Goal: Browse casually

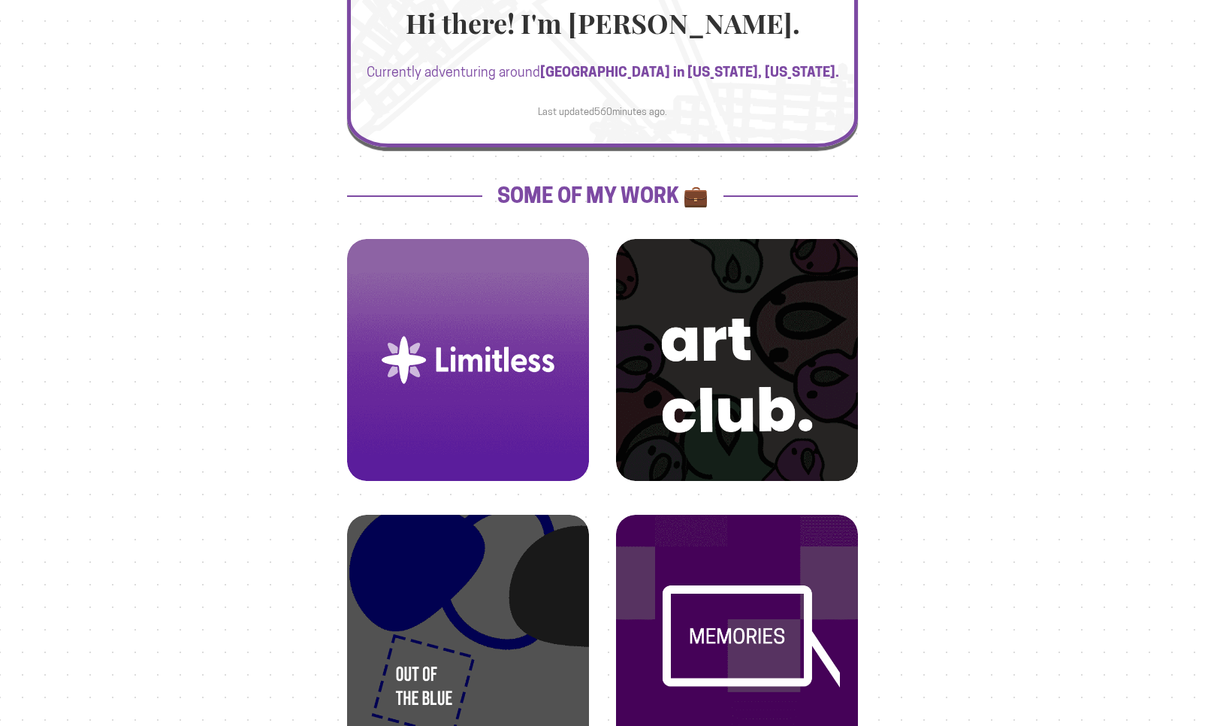
scroll to position [395, 0]
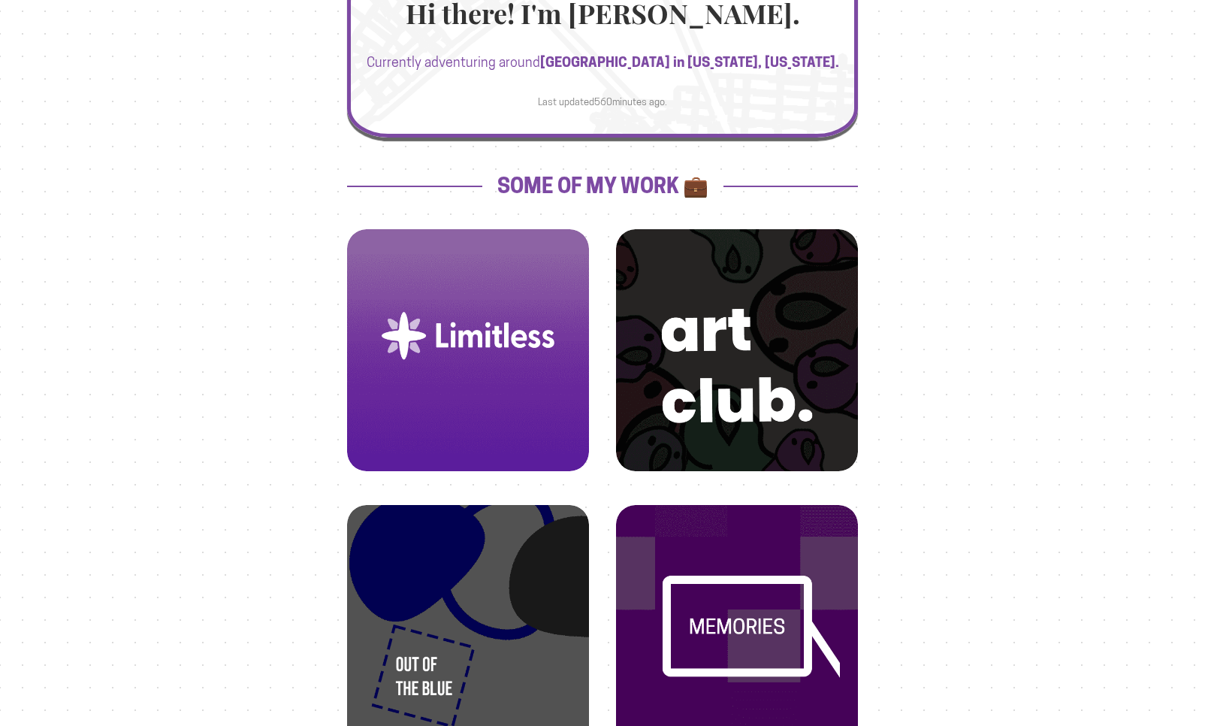
click at [525, 352] on img at bounding box center [468, 336] width 206 height 206
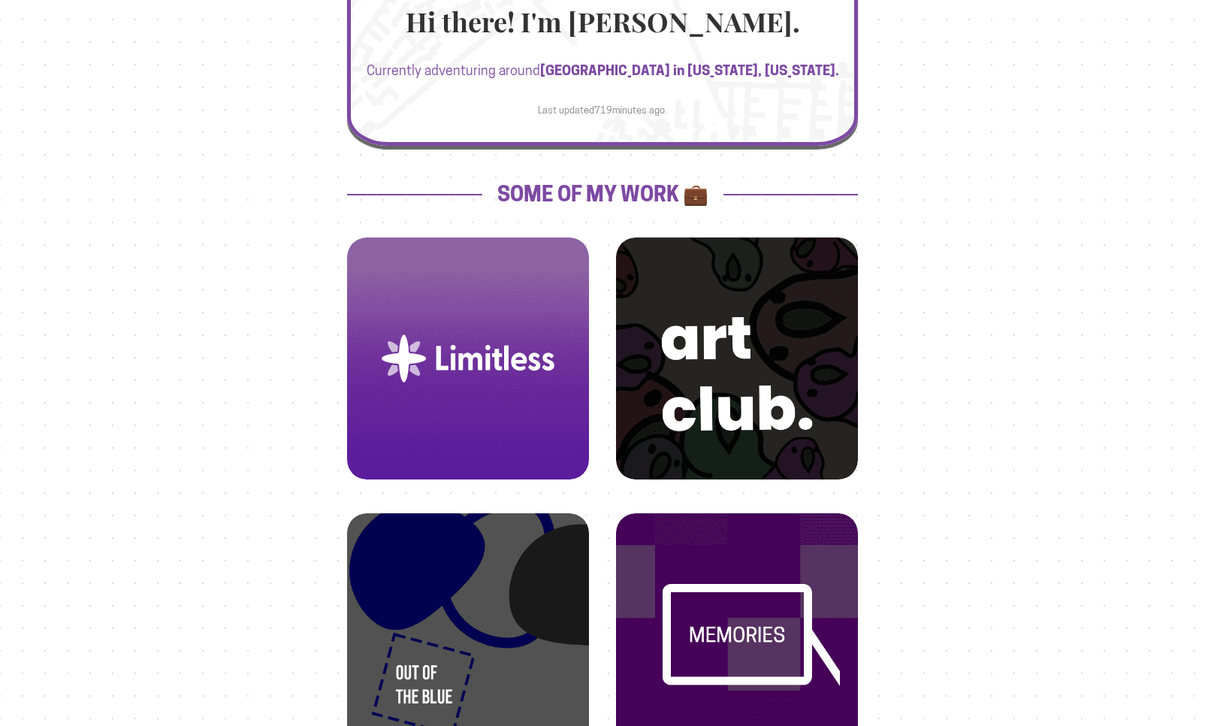
scroll to position [386, 0]
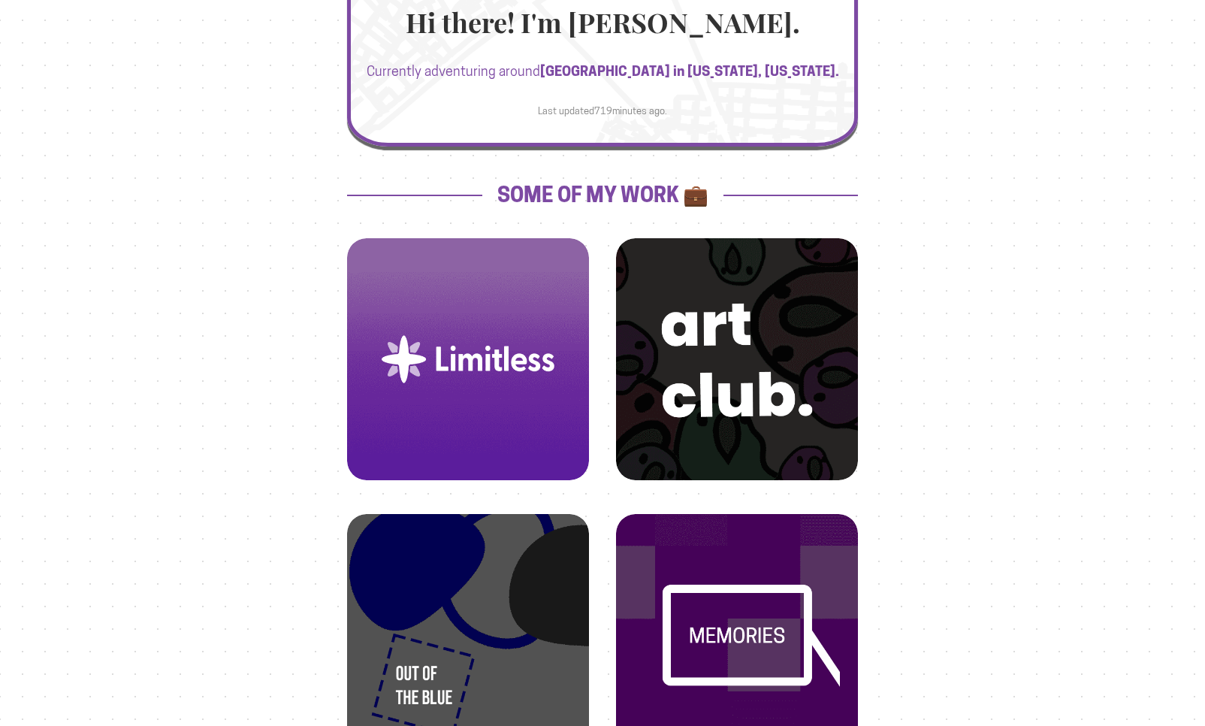
click at [719, 351] on img at bounding box center [737, 345] width 206 height 206
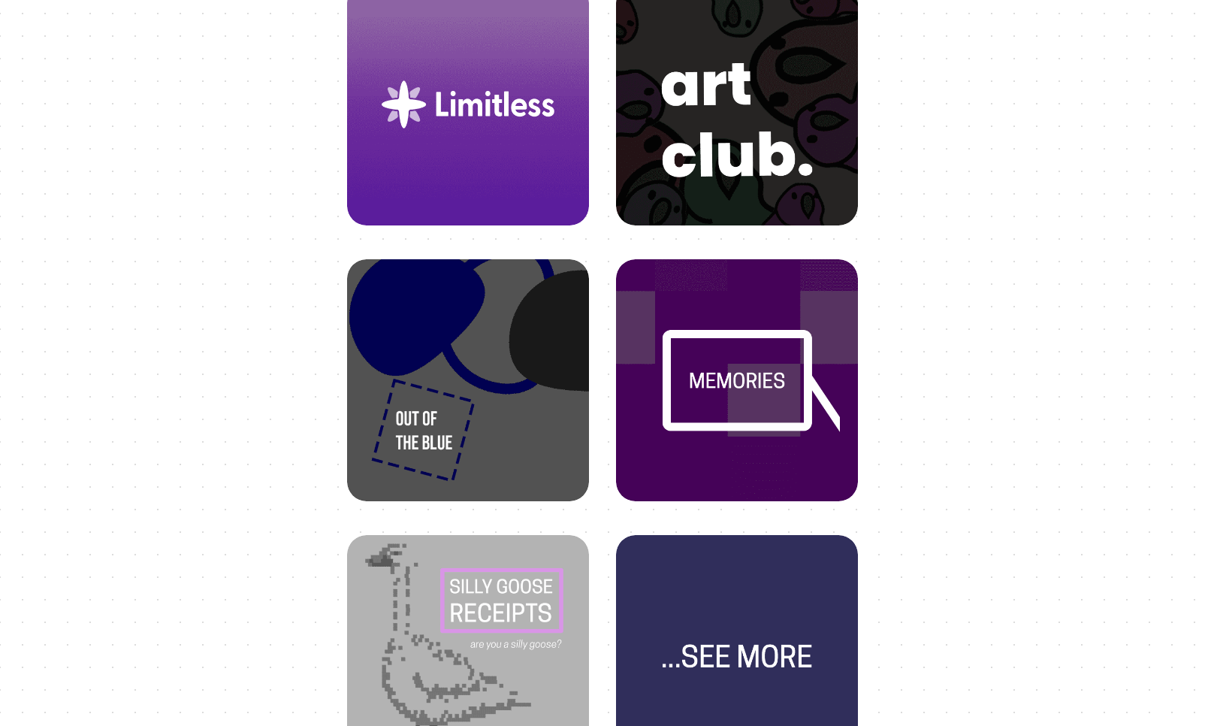
scroll to position [648, 0]
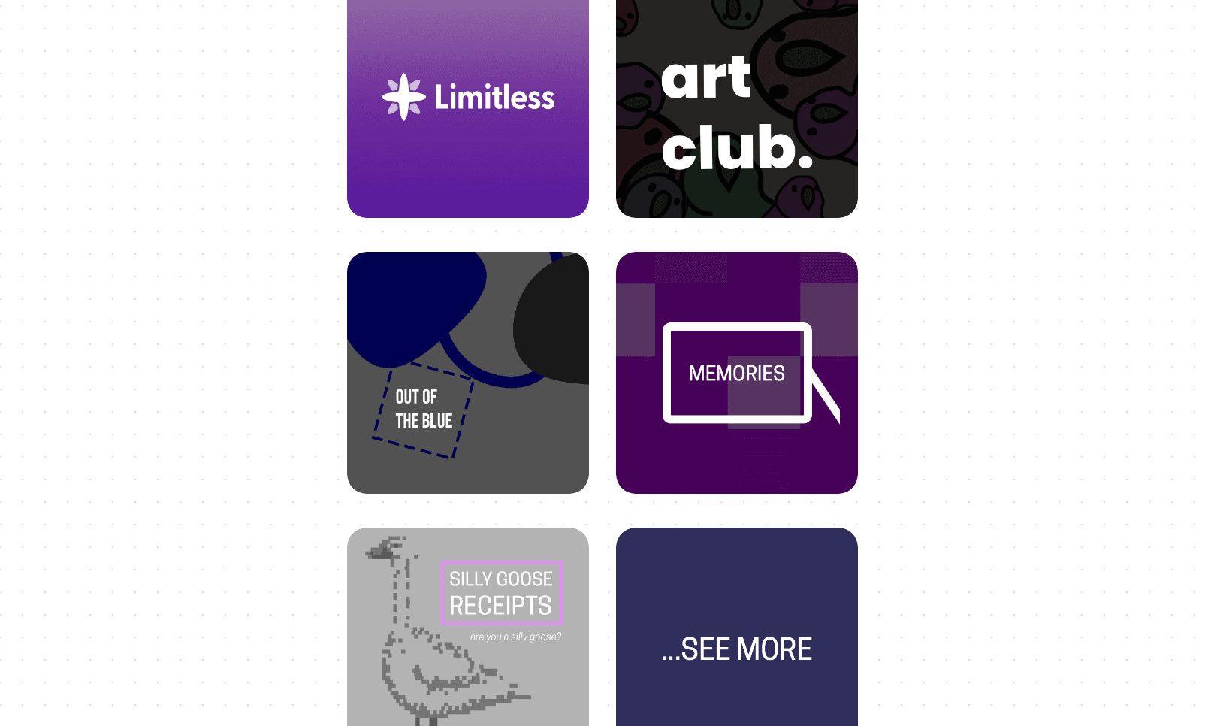
click at [373, 357] on img at bounding box center [468, 359] width 206 height 206
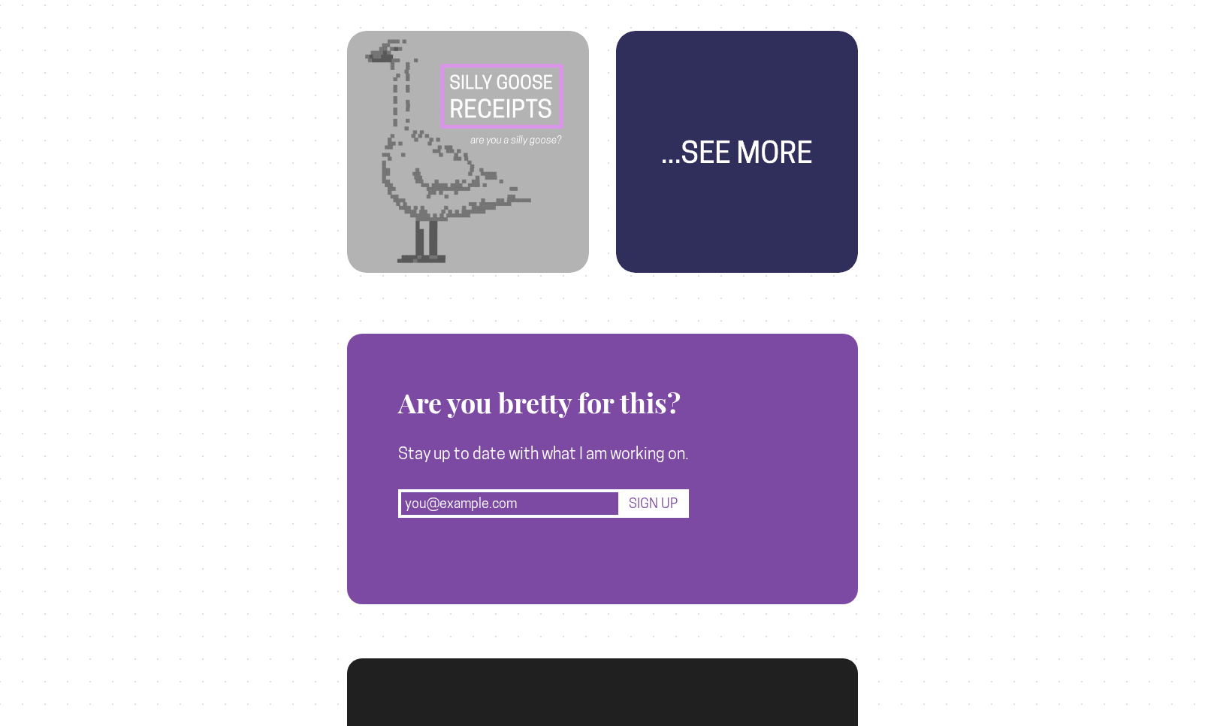
scroll to position [1463, 0]
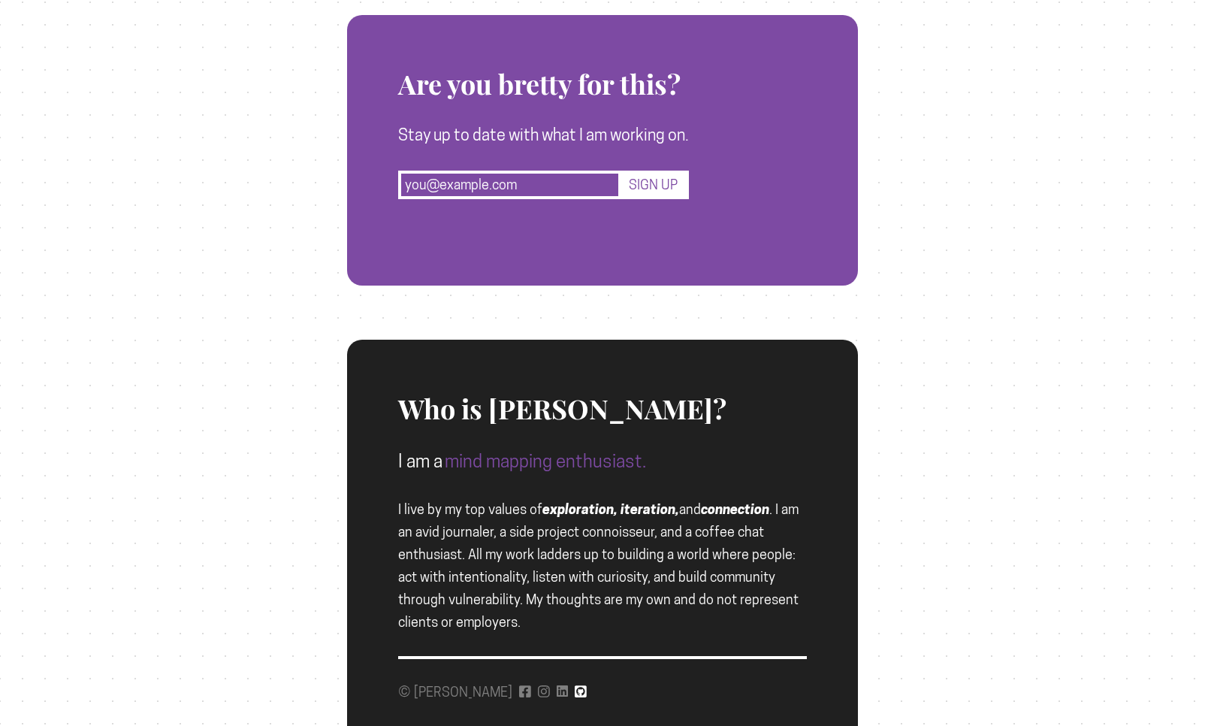
click at [575, 697] on icon at bounding box center [581, 692] width 12 height 14
